Goal: Transaction & Acquisition: Purchase product/service

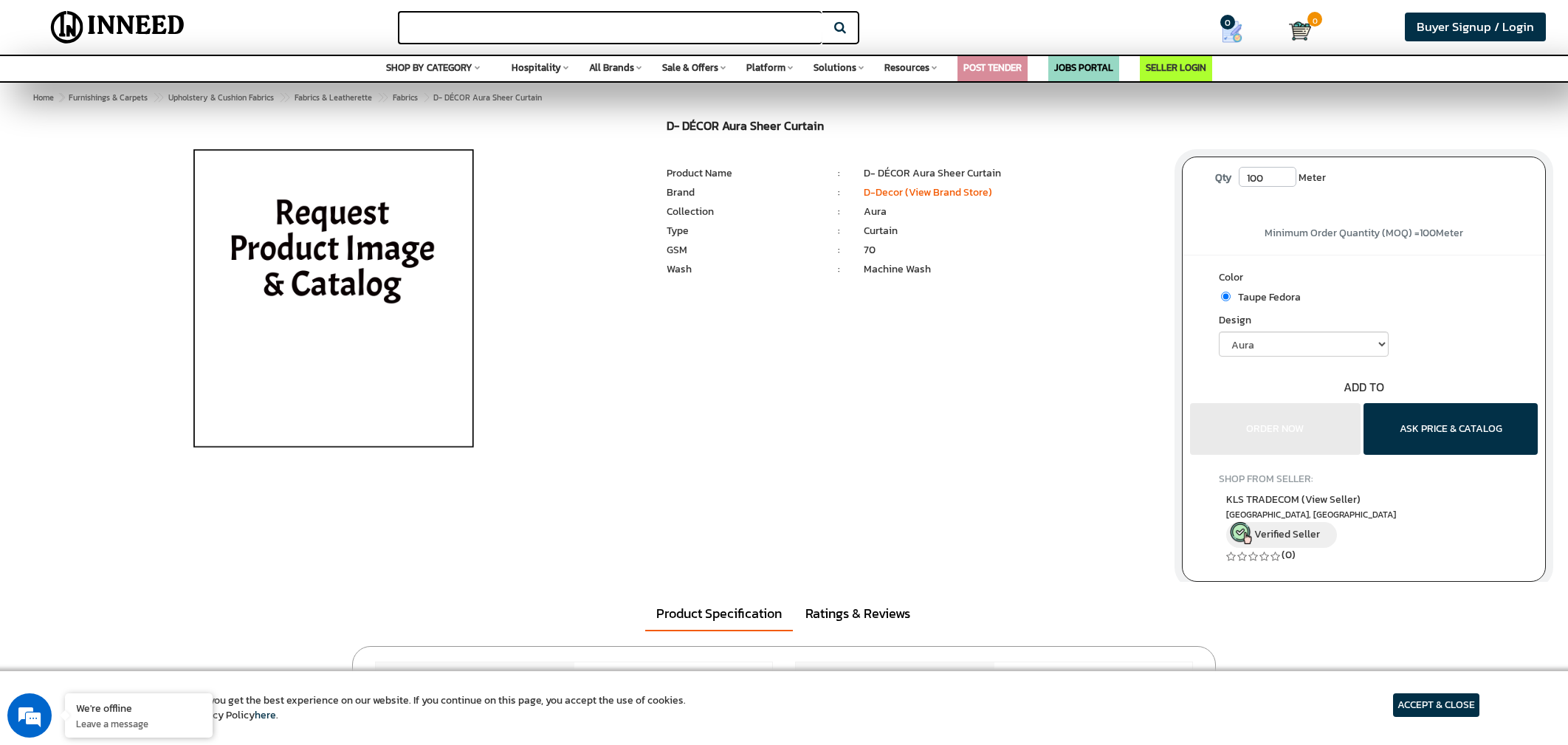
click at [513, 31] on input "text" at bounding box center [609, 27] width 424 height 33
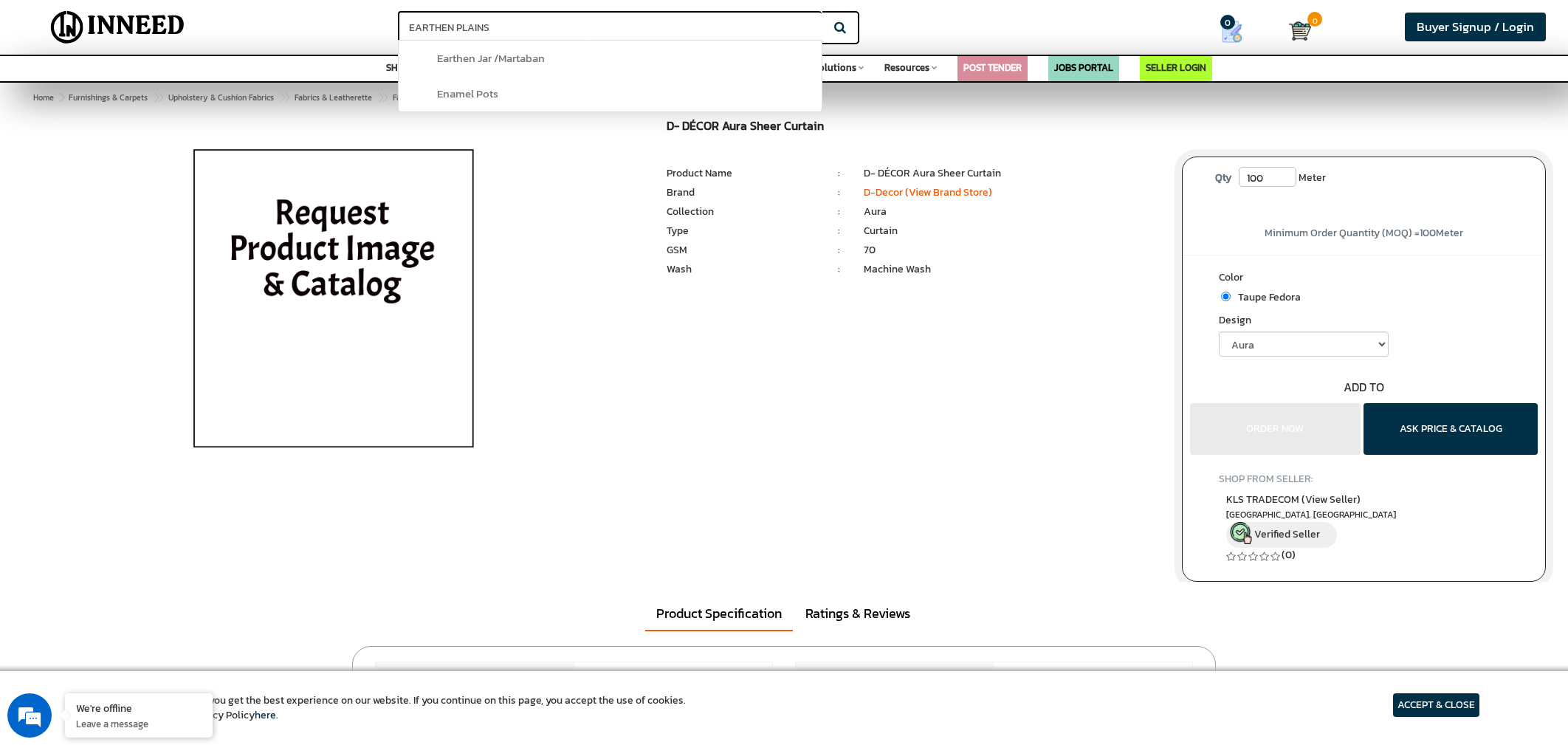
type input "EARTHEN PLAINS"
click at [823, 11] on button "Search" at bounding box center [841, 27] width 37 height 33
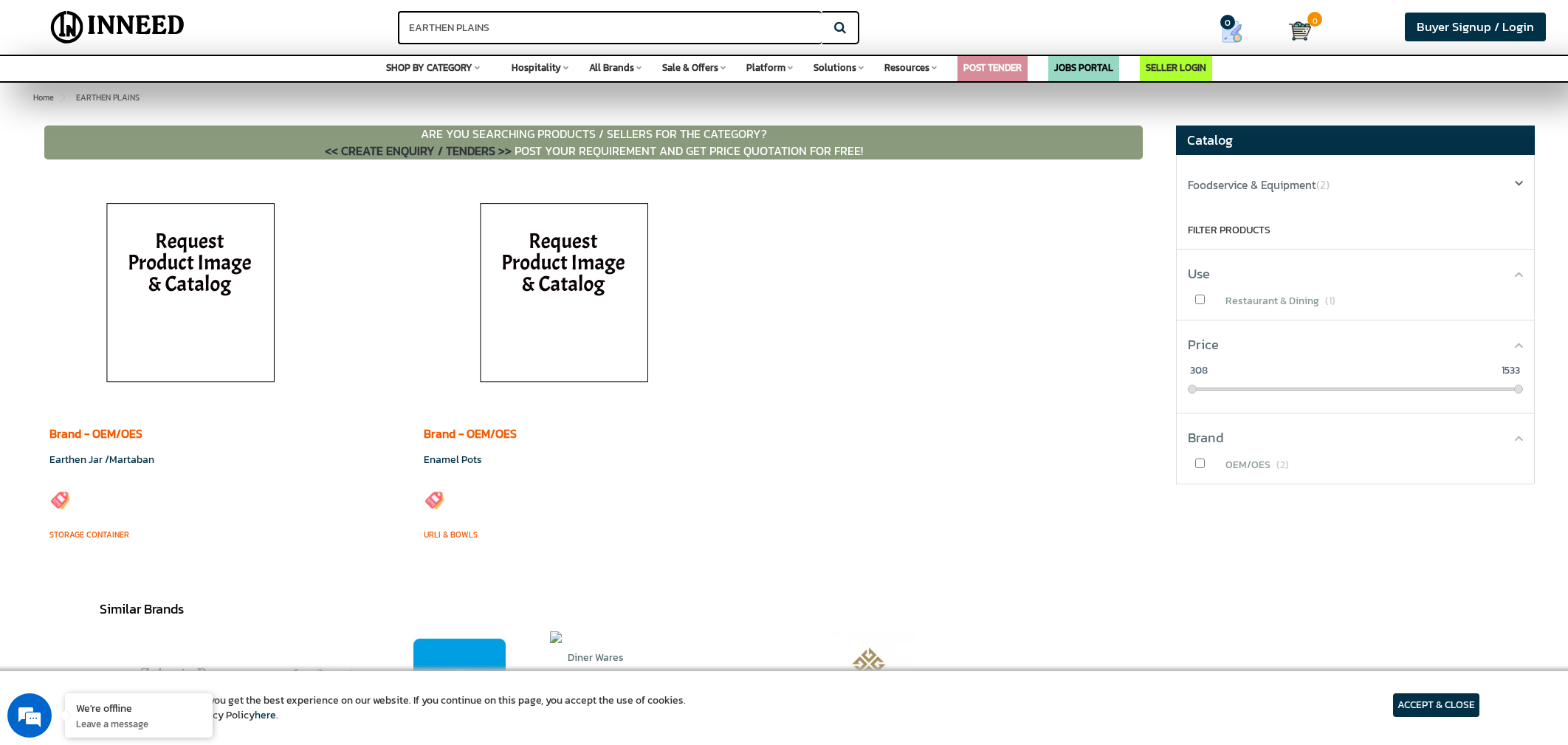
click at [442, 73] on span "SHOP BY CATEGORY" at bounding box center [429, 67] width 86 height 14
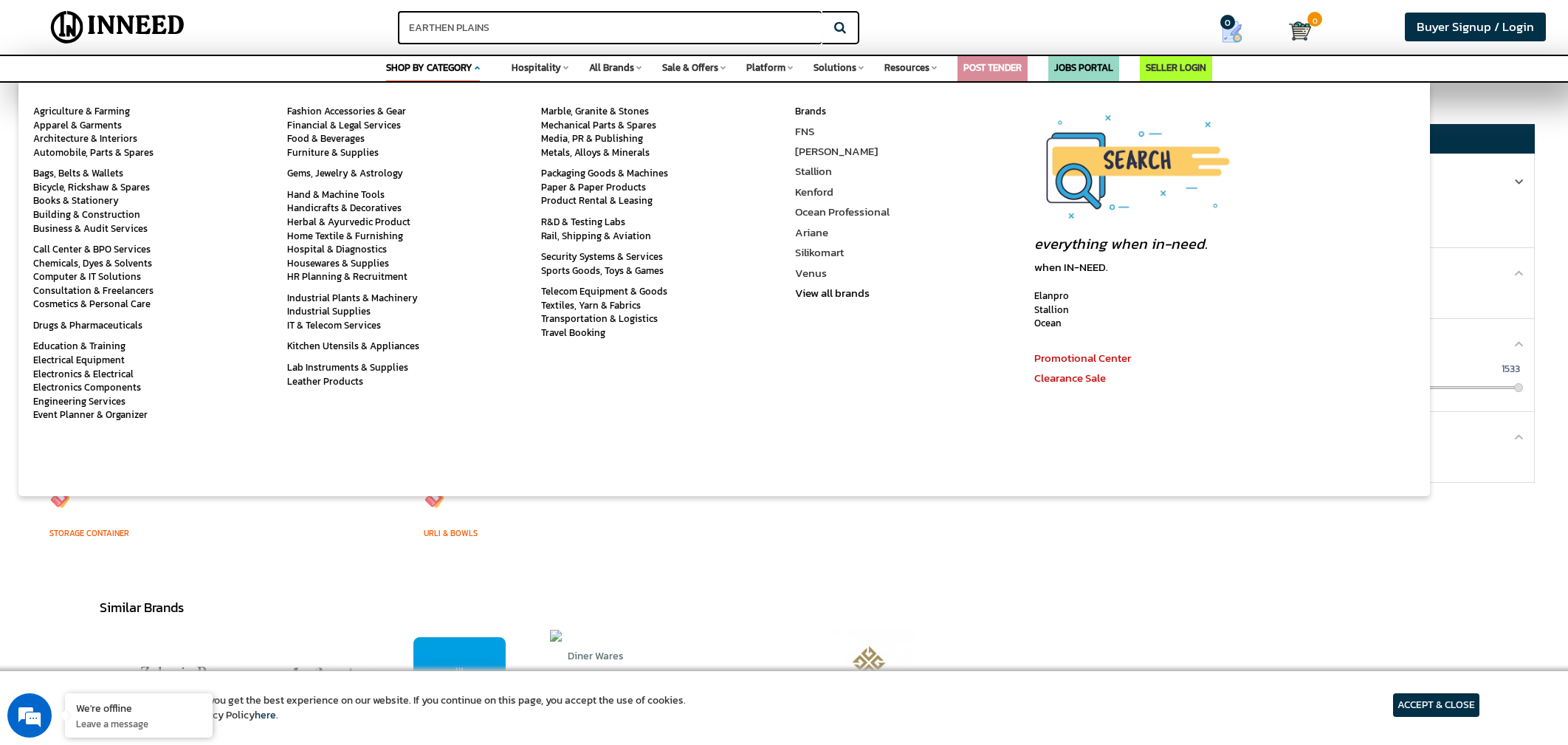
click at [857, 366] on div "Brands FNS Bormioli Rocco Stallion Kenford Ocean Professional Ariane Silikomart…" at bounding box center [907, 289] width 254 height 413
